Goal: Navigation & Orientation: Go to known website

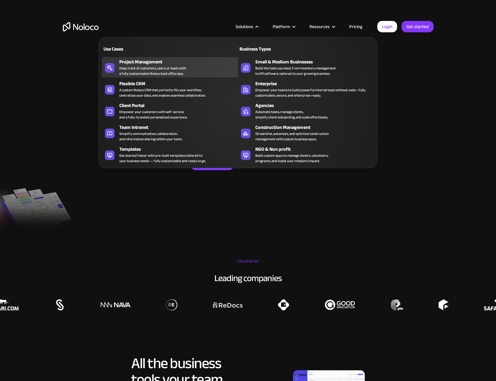
click at [137, 68] on div "Keep track of customers, users, or leads with a fully customizable Noloco back …" at bounding box center [152, 70] width 67 height 11
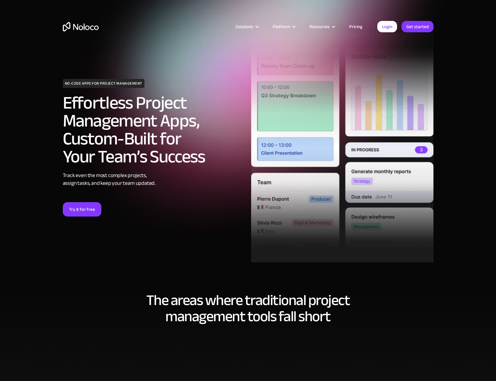
click at [80, 27] on img "home" at bounding box center [81, 26] width 36 height 9
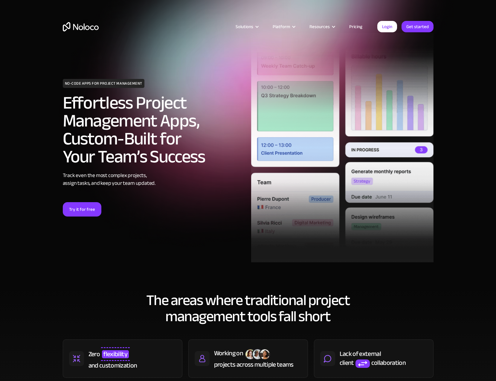
click at [80, 27] on img "home" at bounding box center [81, 26] width 36 height 9
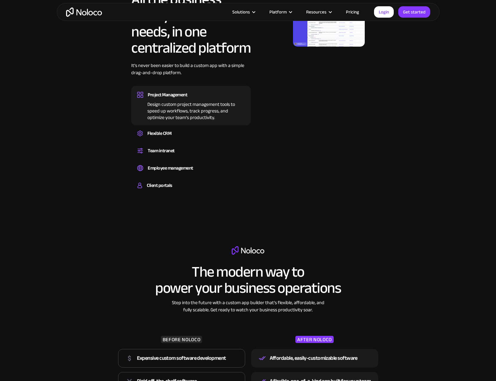
scroll to position [418, 0]
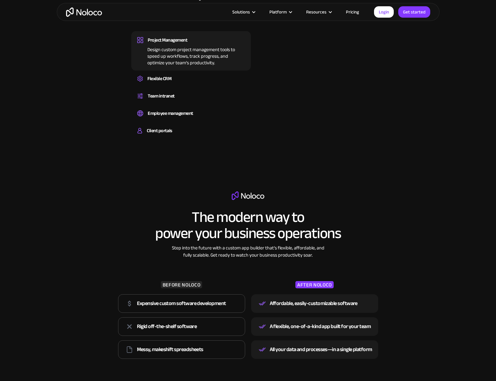
click at [83, 11] on img "home" at bounding box center [84, 11] width 36 height 9
